Goal: Information Seeking & Learning: Learn about a topic

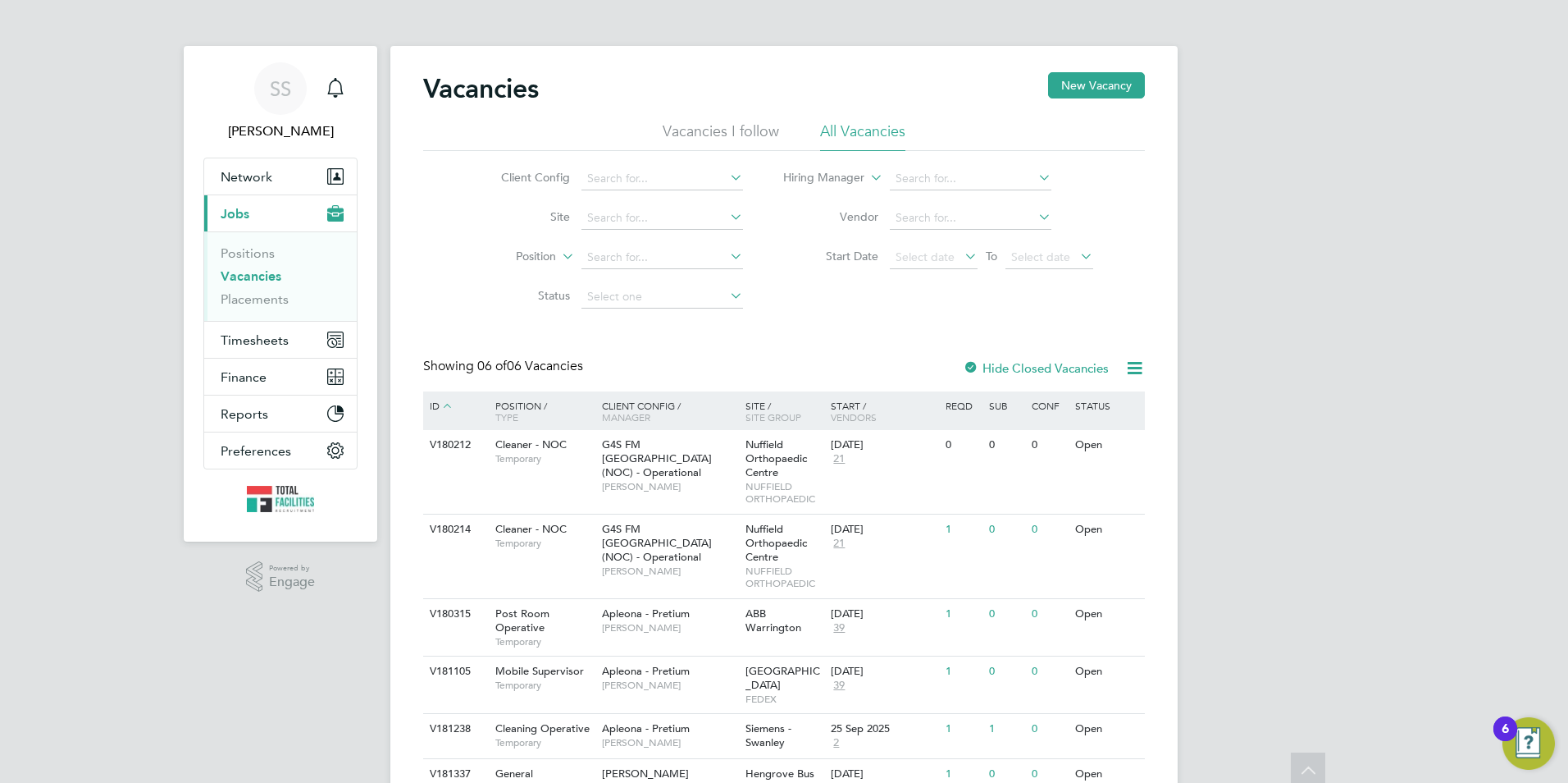
scroll to position [95, 0]
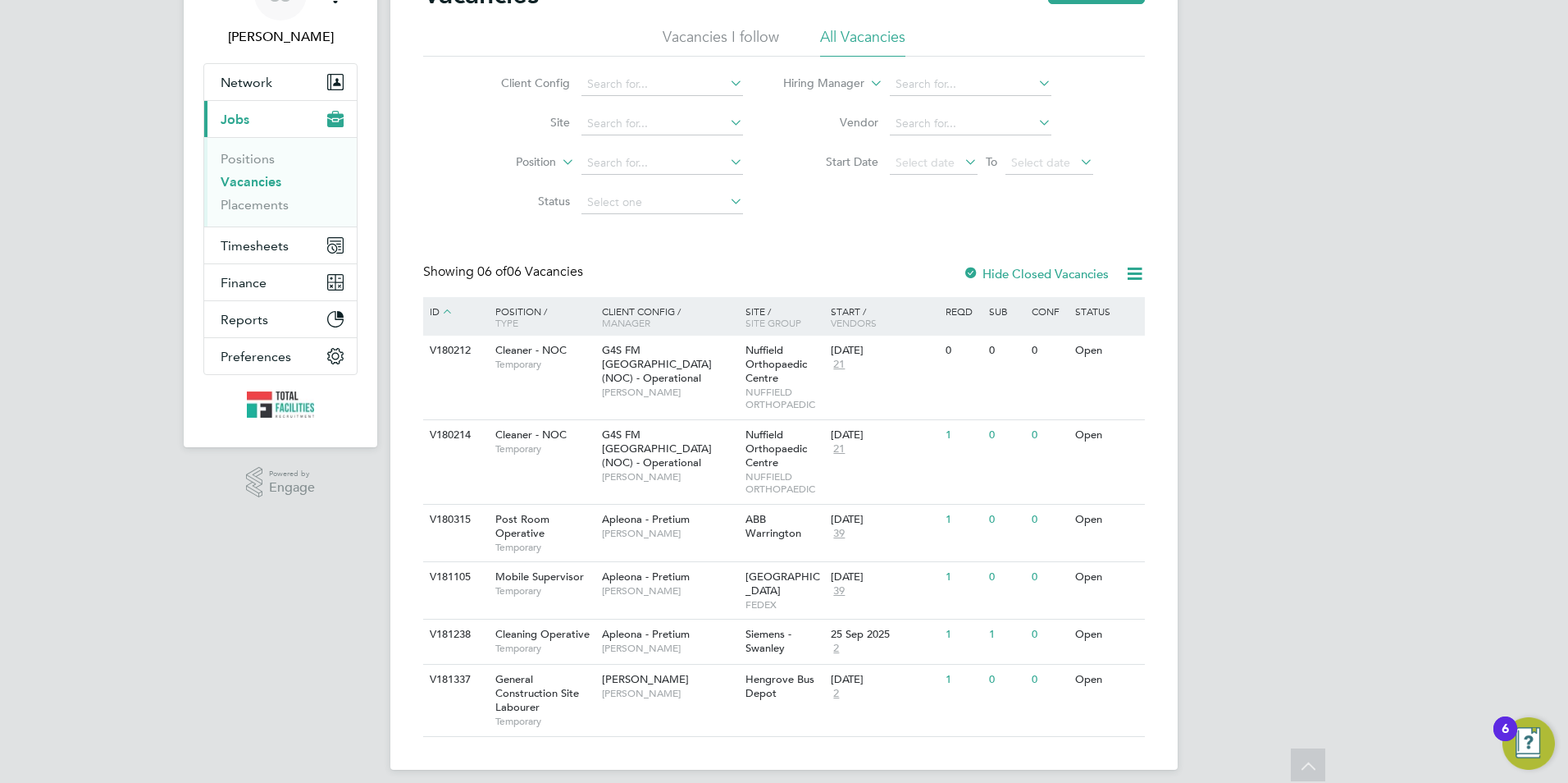
click at [256, 178] on link "Vacancies" at bounding box center [250, 182] width 61 height 16
click at [663, 686] on span "[PERSON_NAME]" at bounding box center [670, 692] width 136 height 13
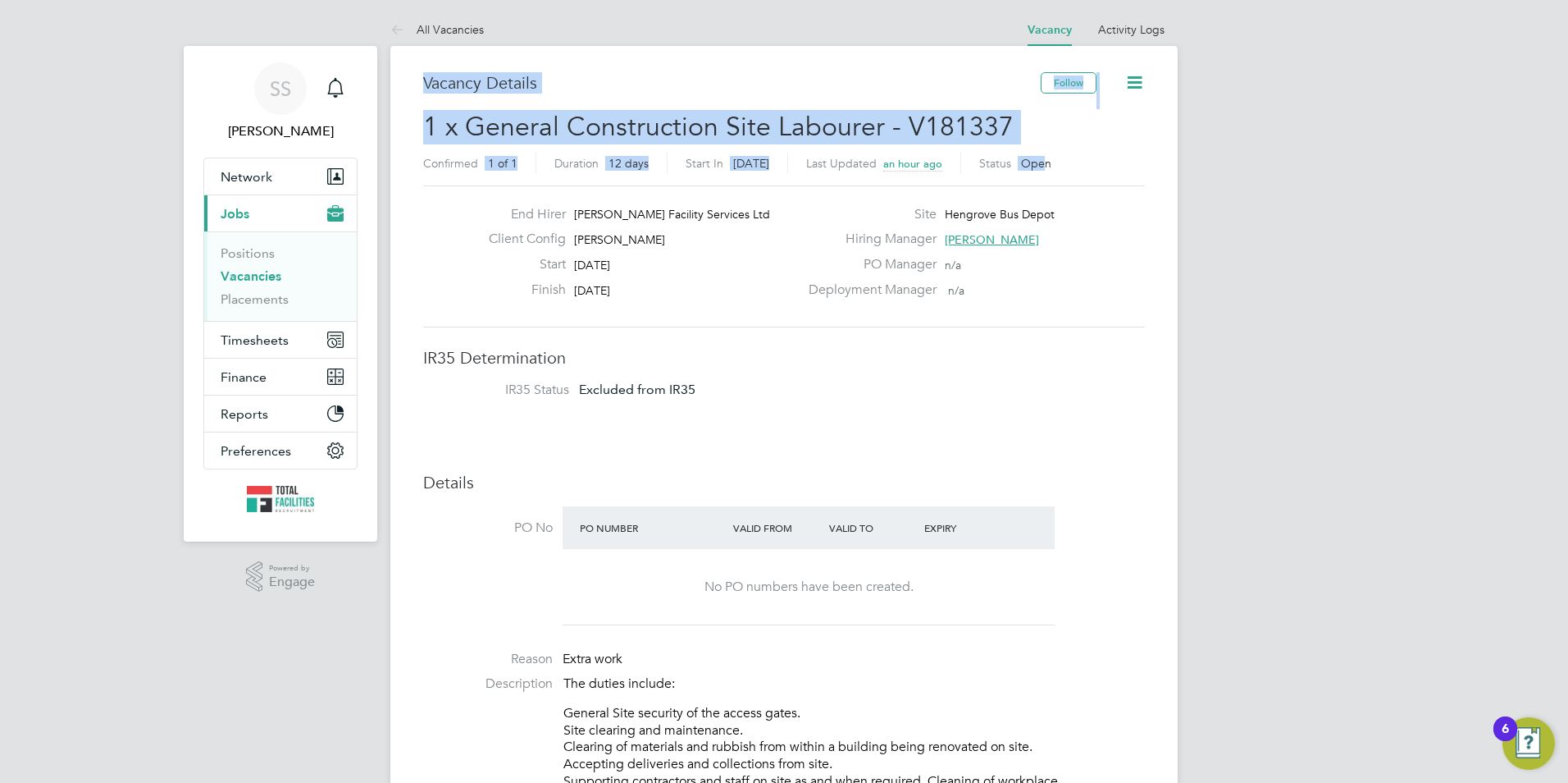
drag, startPoint x: 731, startPoint y: 151, endPoint x: 424, endPoint y: 91, distance: 312.8
drag, startPoint x: 420, startPoint y: 84, endPoint x: 1080, endPoint y: 157, distance: 664.0
